Goal: Find specific page/section: Find specific page/section

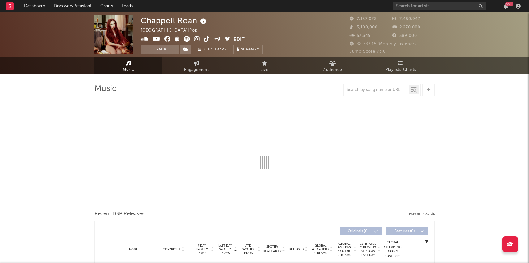
click at [11, 6] on rect at bounding box center [9, 5] width 7 height 7
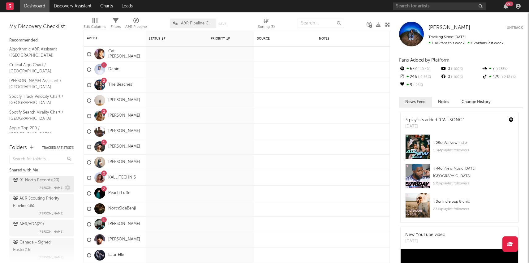
scroll to position [36, 0]
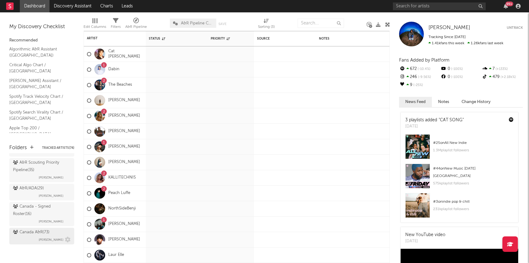
click at [39, 231] on div "Canada A&R ( 73 )" at bounding box center [31, 231] width 36 height 7
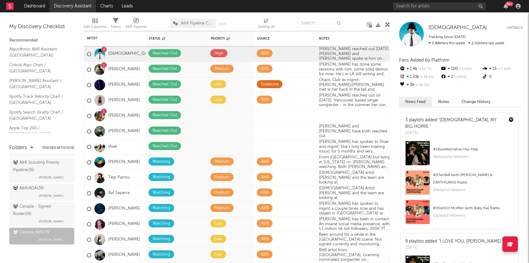
click at [82, 8] on link "Discovery Assistant" at bounding box center [72, 6] width 46 height 12
